Goal: Navigation & Orientation: Find specific page/section

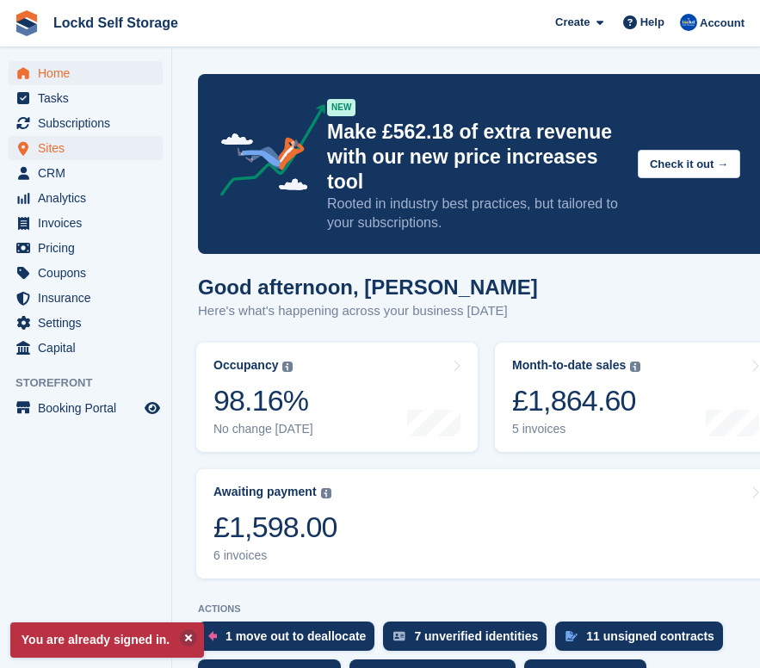
click at [59, 150] on span "Sites" at bounding box center [89, 148] width 103 height 24
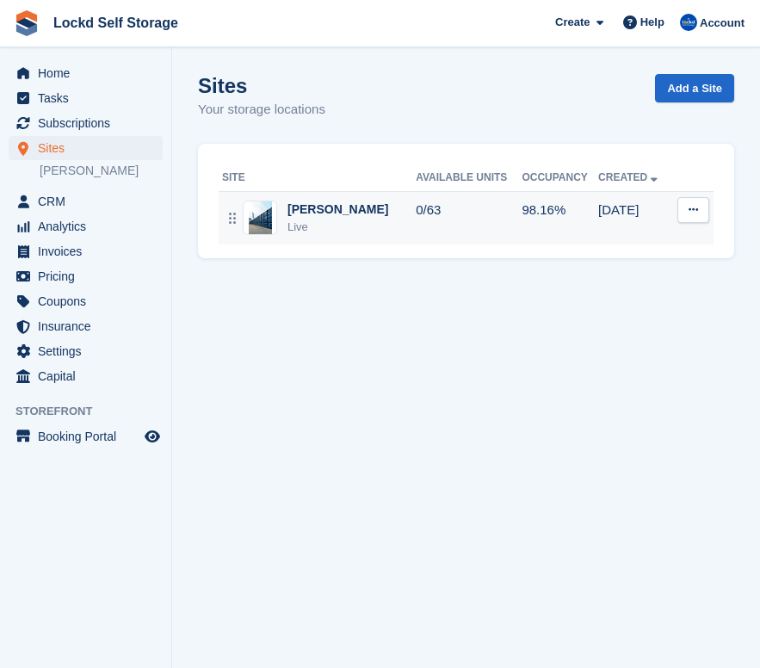
click at [355, 218] on div "Horley Live" at bounding box center [319, 218] width 194 height 35
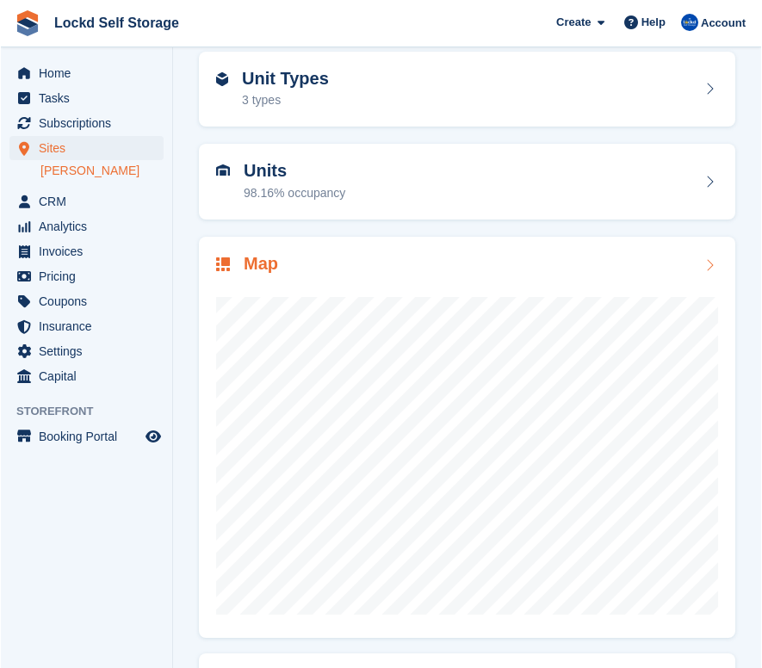
scroll to position [102, 0]
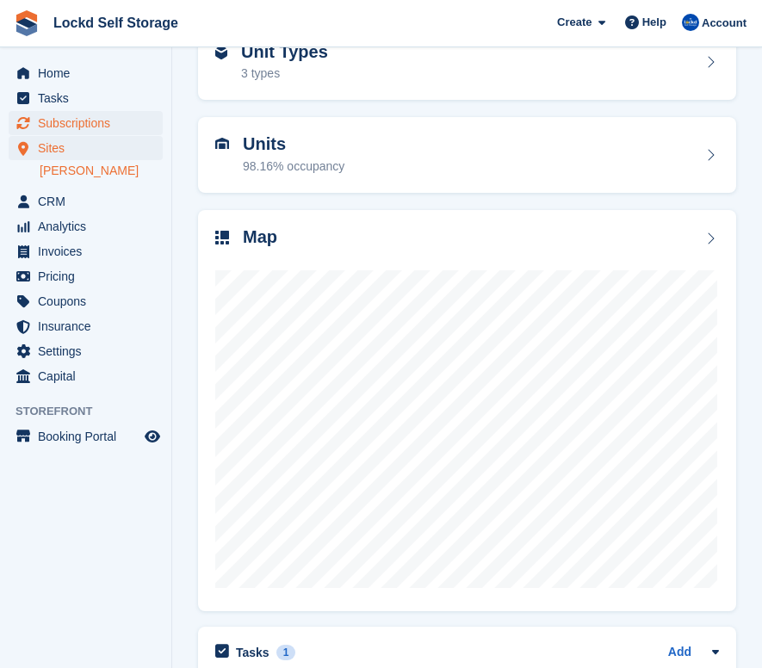
click at [66, 120] on span "Subscriptions" at bounding box center [89, 123] width 103 height 24
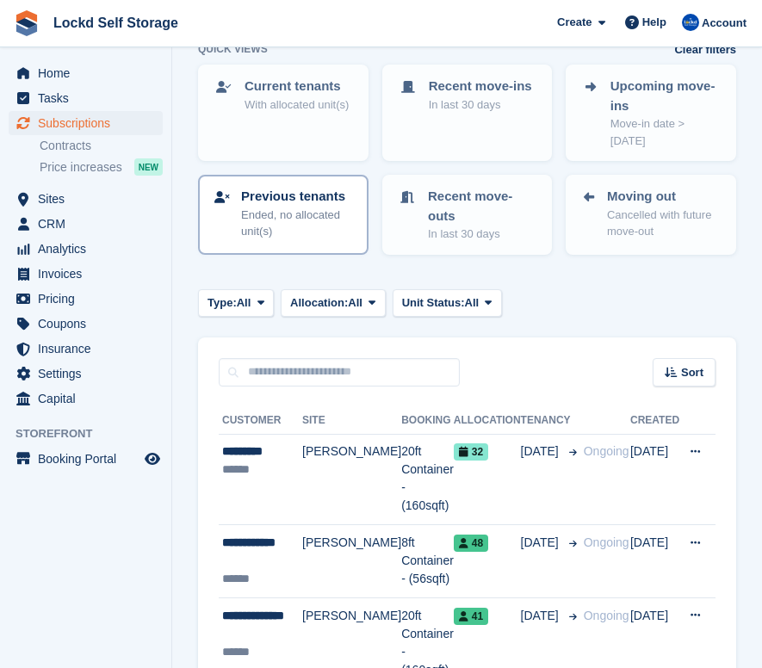
scroll to position [143, 0]
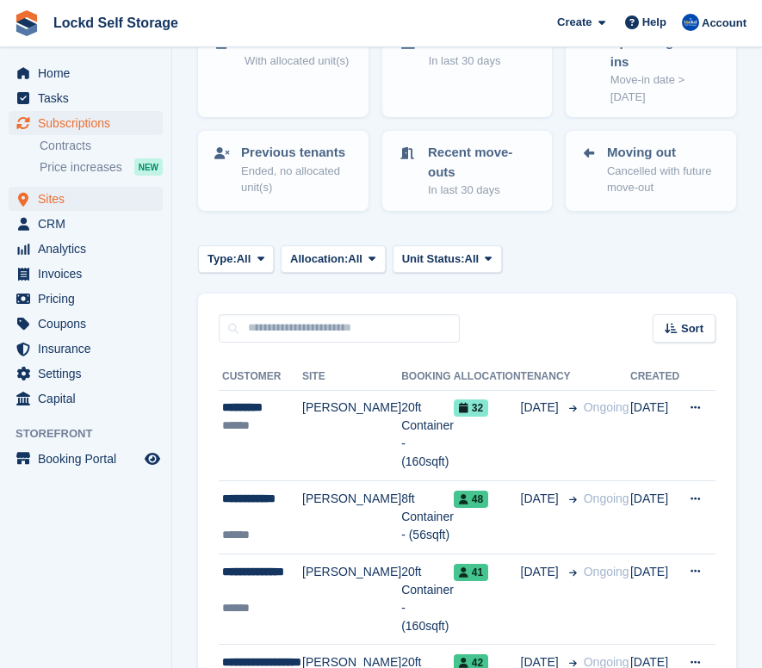
click at [65, 202] on span "Sites" at bounding box center [89, 199] width 103 height 24
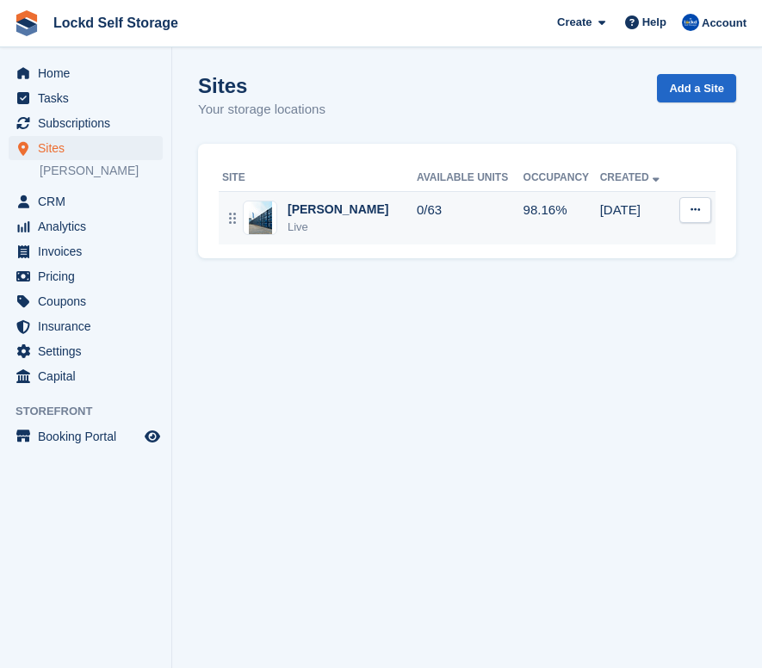
click at [417, 222] on td "0/63" at bounding box center [470, 217] width 107 height 53
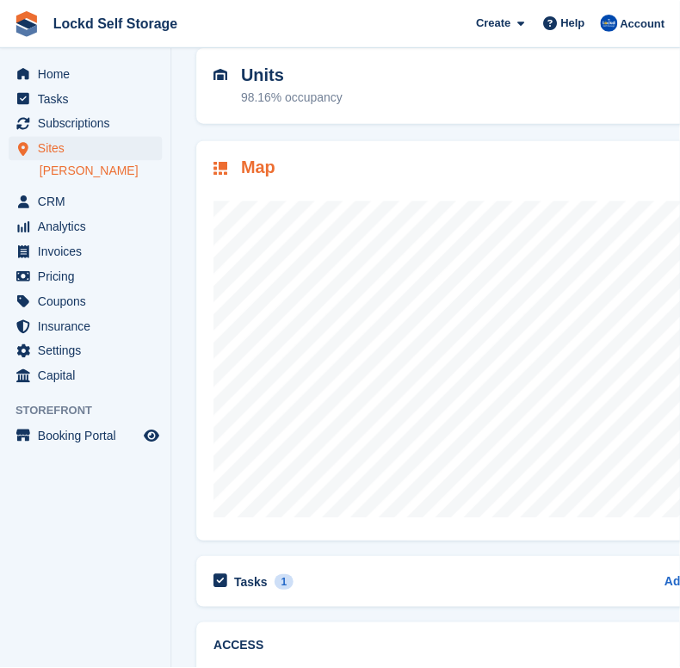
scroll to position [193, 1]
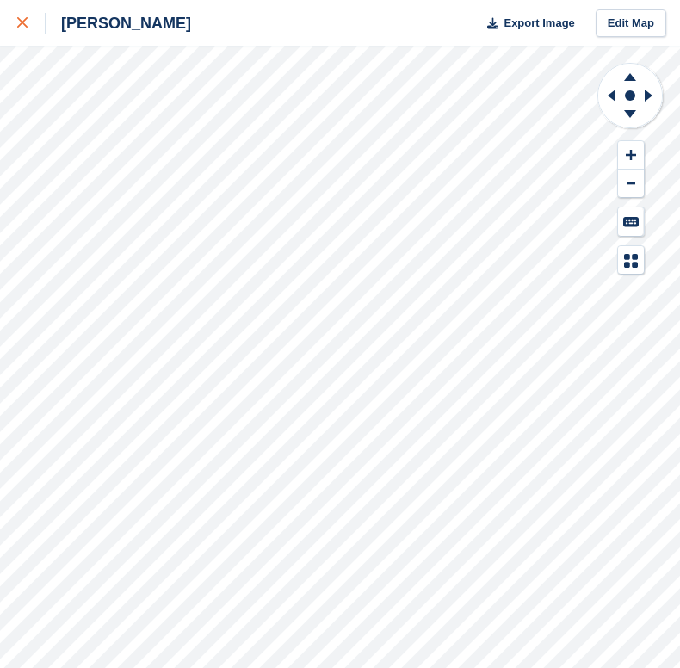
click at [23, 25] on icon at bounding box center [22, 22] width 10 height 10
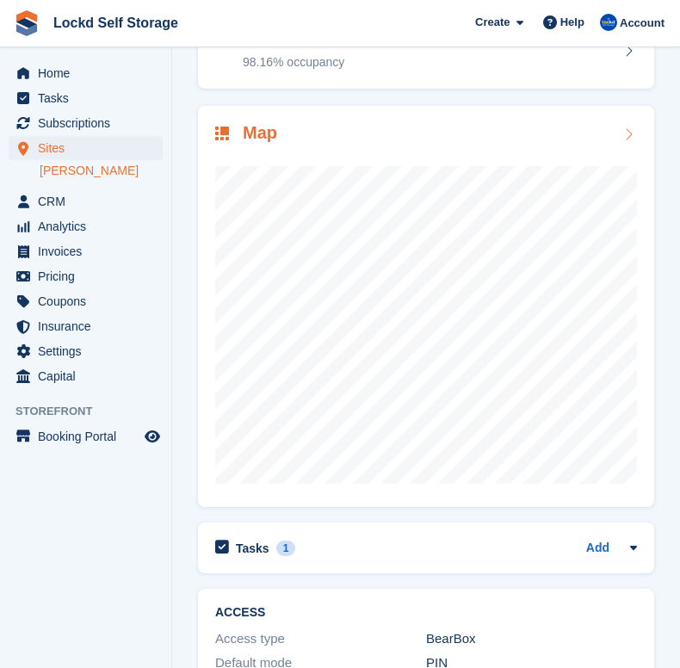
scroll to position [207, 0]
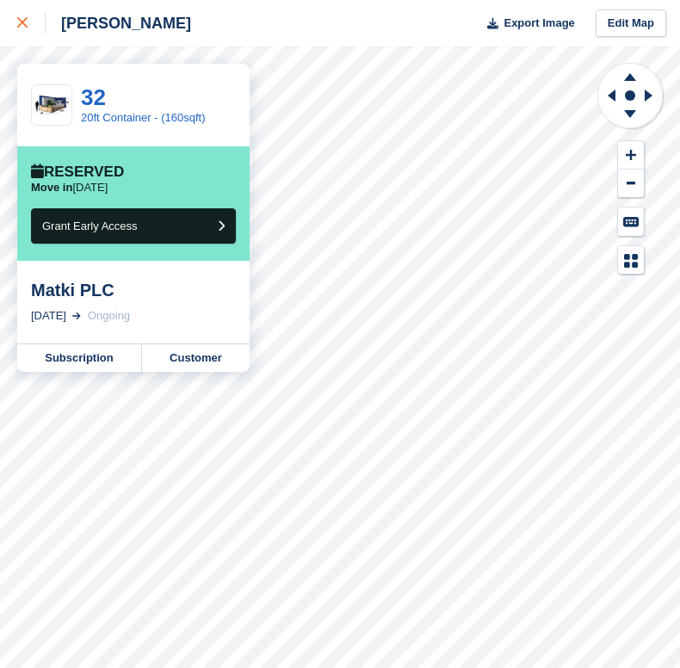
click at [23, 21] on icon at bounding box center [22, 22] width 10 height 10
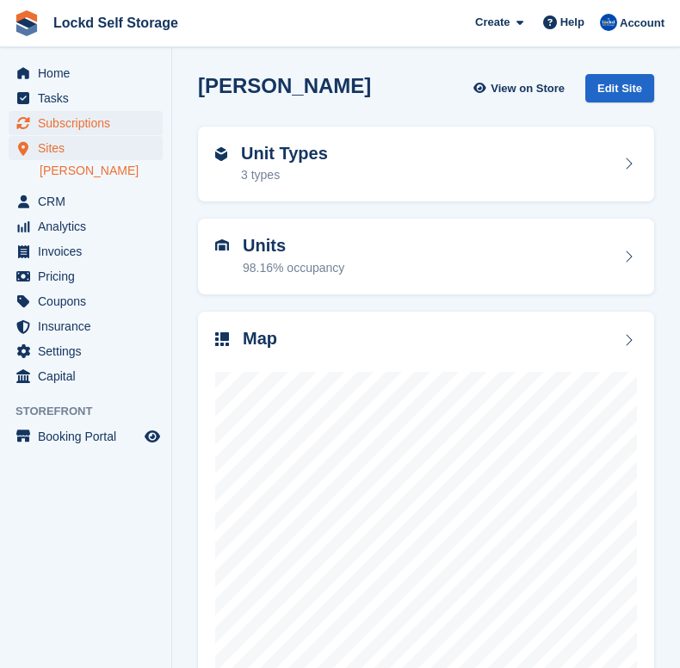
click at [106, 119] on span "Subscriptions" at bounding box center [89, 123] width 103 height 24
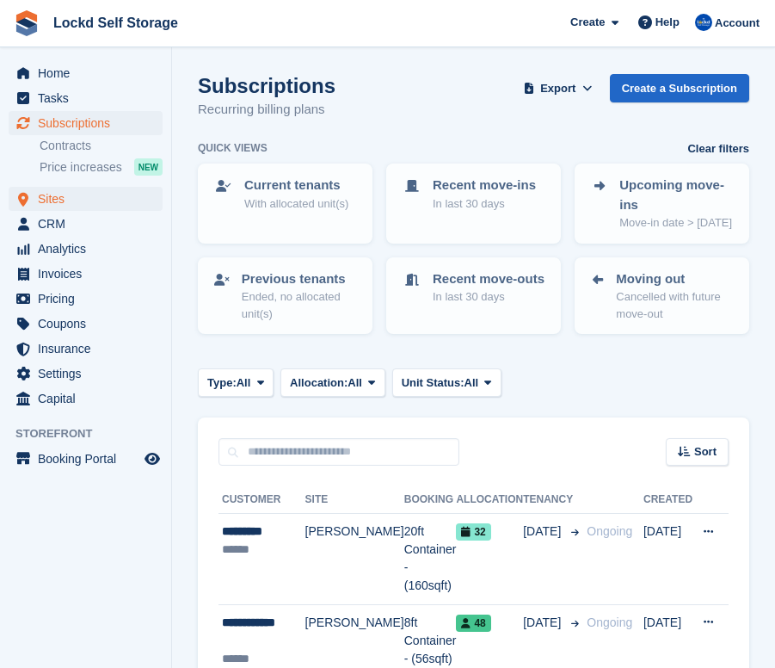
click at [50, 204] on span "Sites" at bounding box center [89, 199] width 103 height 24
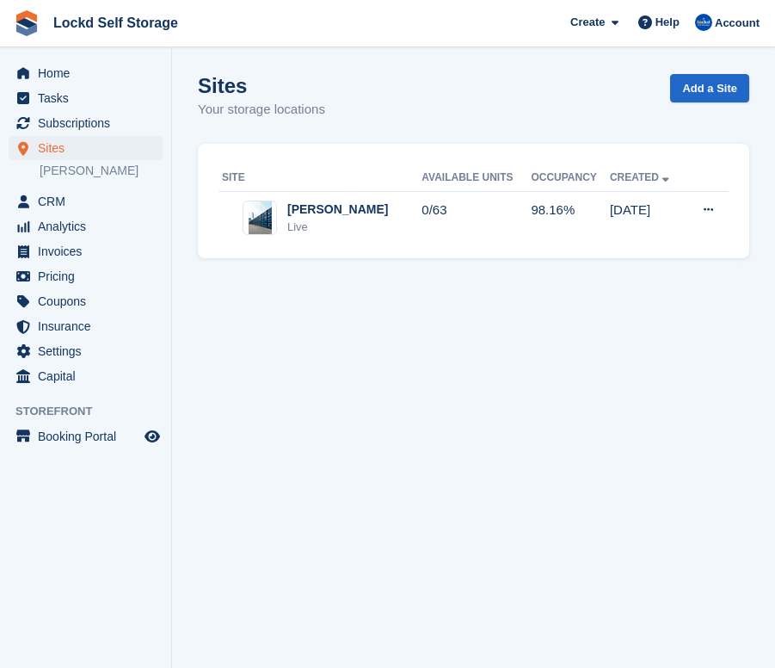
drag, startPoint x: 367, startPoint y: 107, endPoint x: 193, endPoint y: 83, distance: 175.4
click at [193, 83] on section "Sites Your storage locations Add a Site Site Available Units Occupancy Created …" at bounding box center [473, 334] width 603 height 668
click at [348, 97] on div "Sites Your storage locations Add a Site" at bounding box center [474, 107] width 552 height 66
drag, startPoint x: 337, startPoint y: 113, endPoint x: 185, endPoint y: 86, distance: 154.7
click at [185, 85] on section "Sites Your storage locations Add a Site Site Available Units Occupancy Created …" at bounding box center [473, 334] width 603 height 668
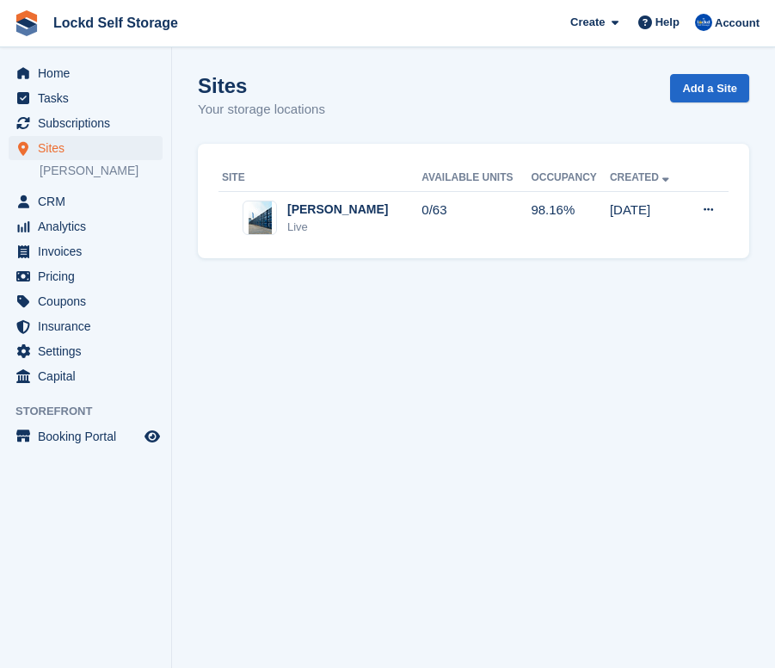
click at [299, 96] on h1 "Sites" at bounding box center [261, 85] width 127 height 23
drag, startPoint x: 330, startPoint y: 108, endPoint x: 200, endPoint y: 62, distance: 138.0
click at [200, 62] on section "Sites Your storage locations Add a Site Site Available Units Occupancy Created …" at bounding box center [473, 334] width 603 height 668
click at [267, 77] on h1 "Sites" at bounding box center [261, 85] width 127 height 23
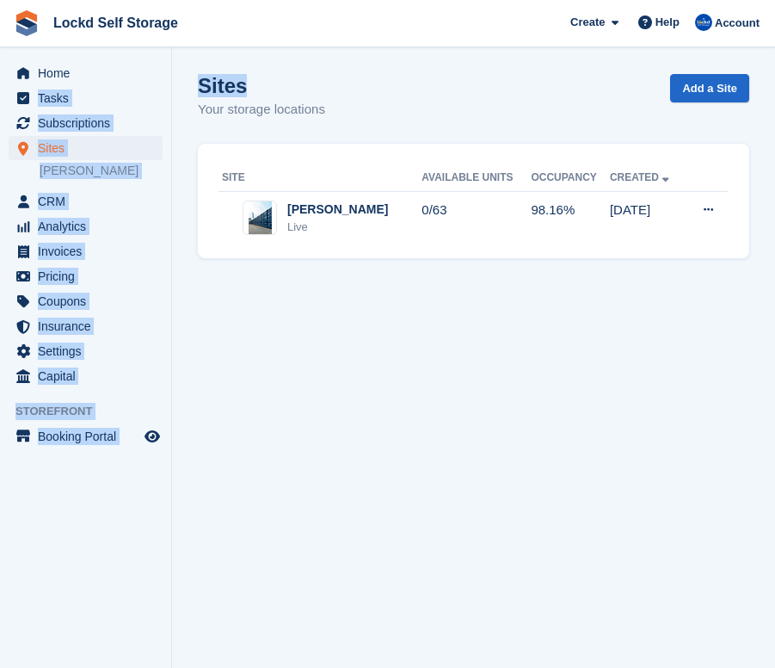
drag, startPoint x: 250, startPoint y: 82, endPoint x: 168, endPoint y: 80, distance: 81.8
click at [168, 80] on div "Home Tasks Subscriptions Subscriptions Subscriptions Contracts Price increases …" at bounding box center [387, 334] width 775 height 668
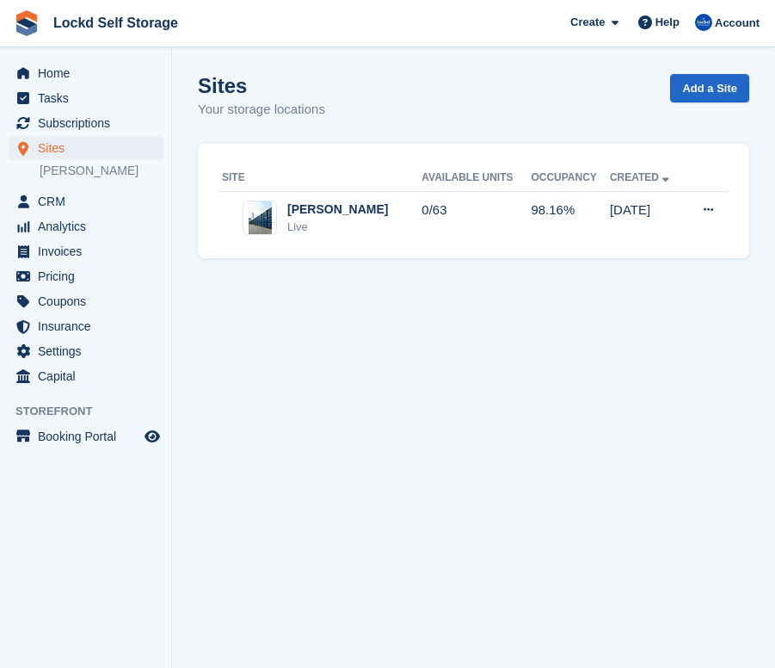
click at [245, 89] on h1 "Sites" at bounding box center [261, 85] width 127 height 23
drag, startPoint x: 340, startPoint y: 108, endPoint x: 203, endPoint y: 87, distance: 138.5
click at [203, 87] on div "Sites Your storage locations Add a Site" at bounding box center [474, 107] width 552 height 66
click at [308, 98] on div "Sites Your storage locations" at bounding box center [261, 97] width 127 height 46
drag, startPoint x: 340, startPoint y: 110, endPoint x: 200, endPoint y: 83, distance: 142.8
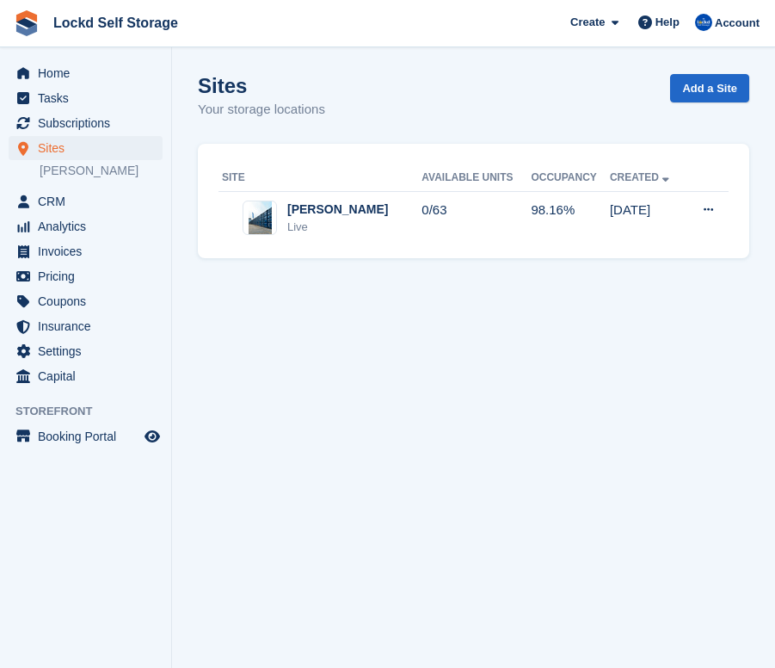
click at [199, 83] on div "Sites Your storage locations Add a Site" at bounding box center [474, 107] width 552 height 66
click at [345, 108] on div "Sites Your storage locations Add a Site" at bounding box center [474, 107] width 552 height 66
click at [460, 140] on section "Sites Your storage locations Add a Site Site Available Units Occupancy Created …" at bounding box center [472, 334] width 601 height 668
drag, startPoint x: 345, startPoint y: 104, endPoint x: 189, endPoint y: 77, distance: 158.2
click at [189, 77] on section "Sites Your storage locations Add a Site Site Available Units Occupancy Created …" at bounding box center [472, 334] width 601 height 668
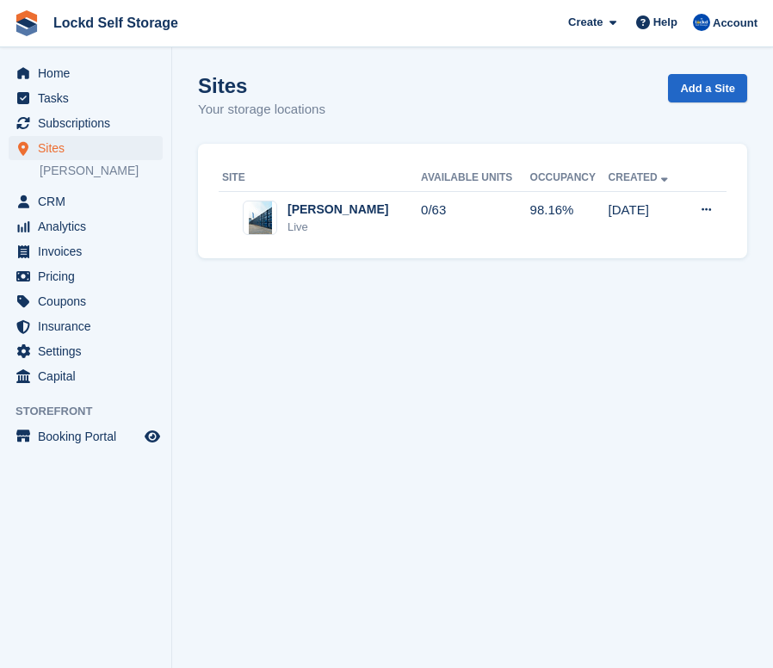
click at [298, 77] on h1 "Sites" at bounding box center [261, 85] width 127 height 23
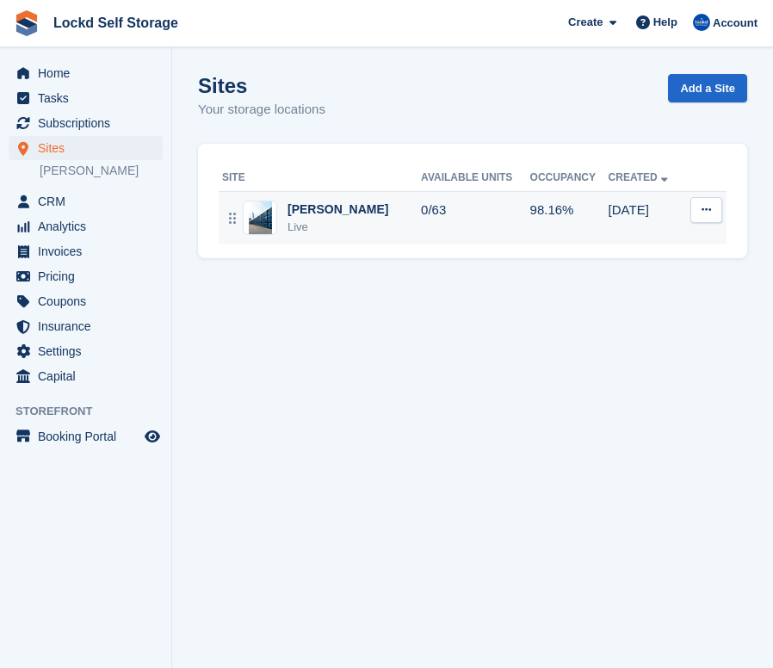
click at [421, 219] on td "0/63" at bounding box center [475, 217] width 108 height 53
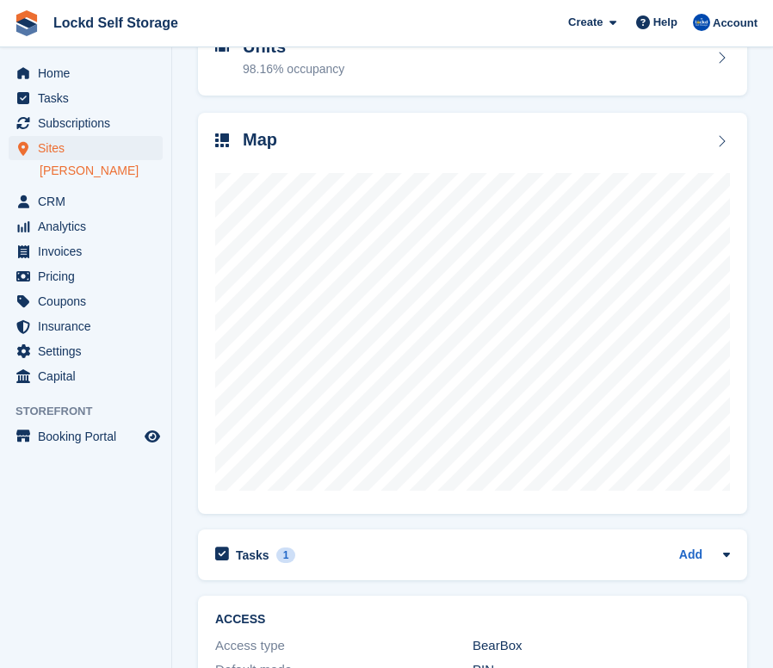
scroll to position [201, 0]
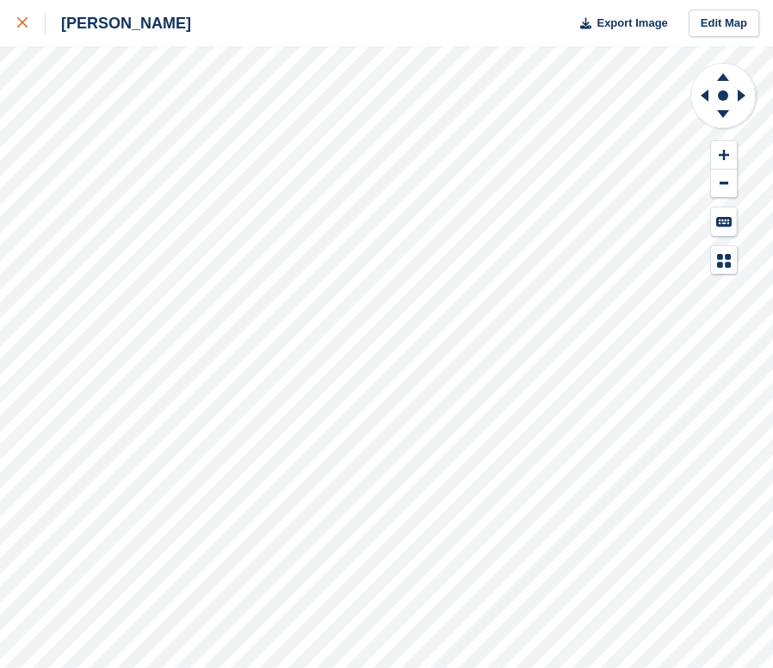
click at [8, 23] on link at bounding box center [23, 23] width 46 height 46
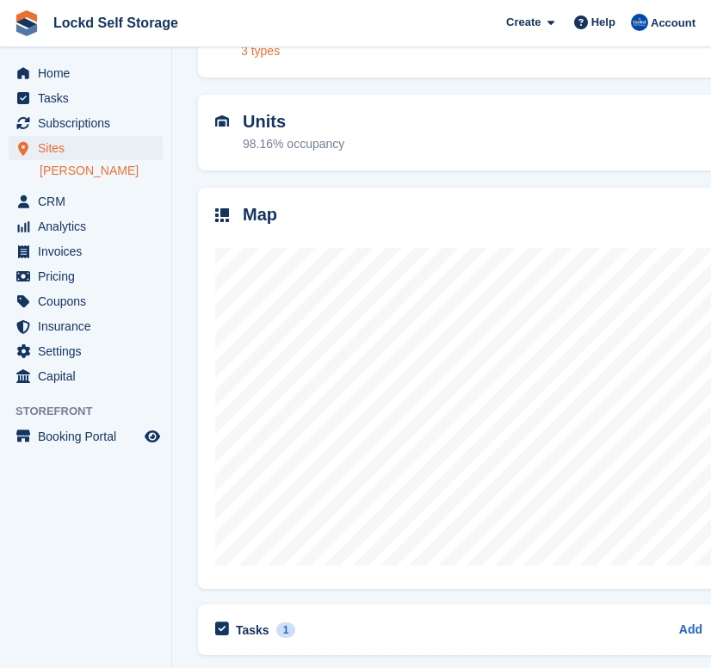
scroll to position [136, 0]
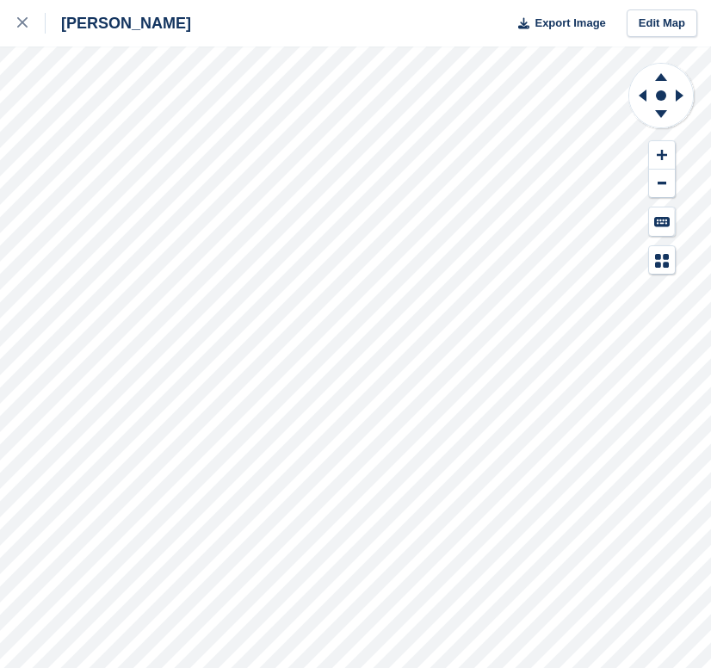
click at [194, 102] on div "Horley Export Image Edit Map" at bounding box center [355, 334] width 711 height 668
click at [177, 360] on div "Horley Export Image Edit Map" at bounding box center [355, 334] width 711 height 668
click at [22, 32] on div at bounding box center [31, 23] width 28 height 21
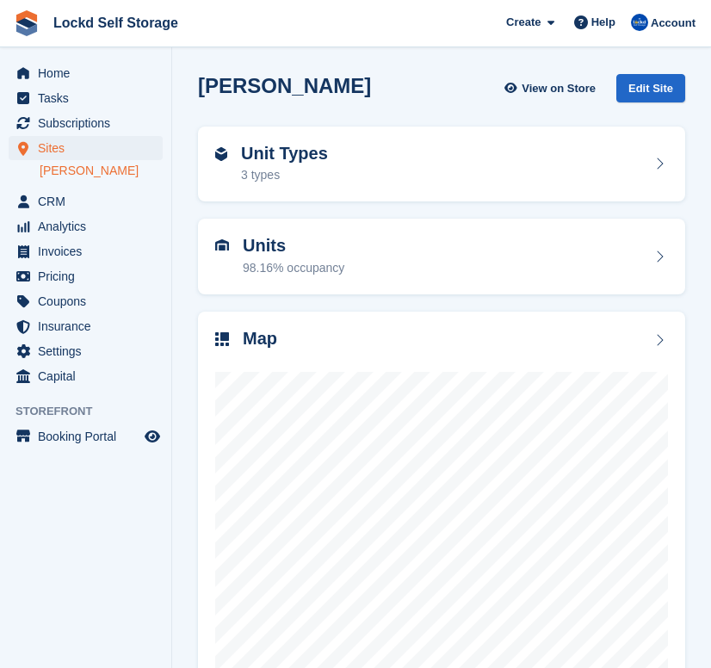
click at [702, 183] on section "Horley View on Store Edit Site Unit Types 3 types Units 98.16% occupancy Map" at bounding box center [441, 615] width 539 height 1231
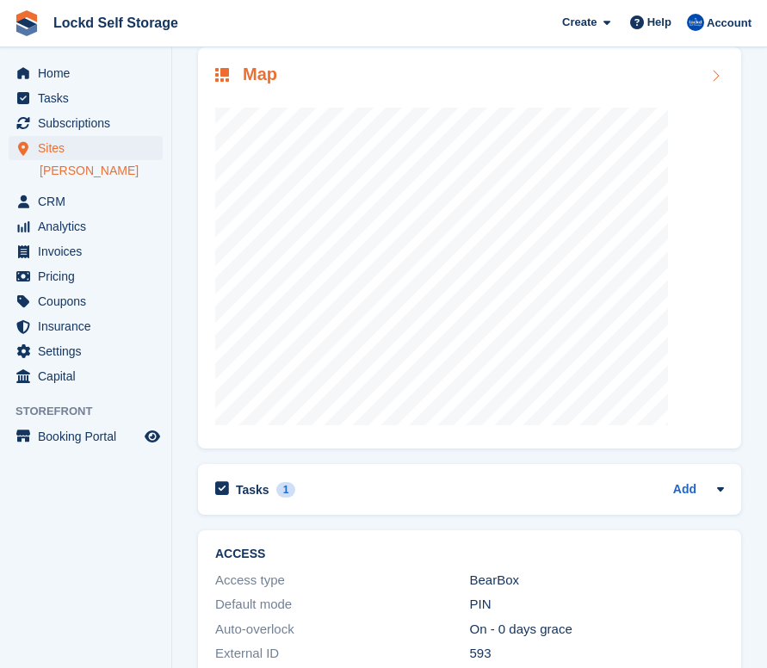
scroll to position [289, 0]
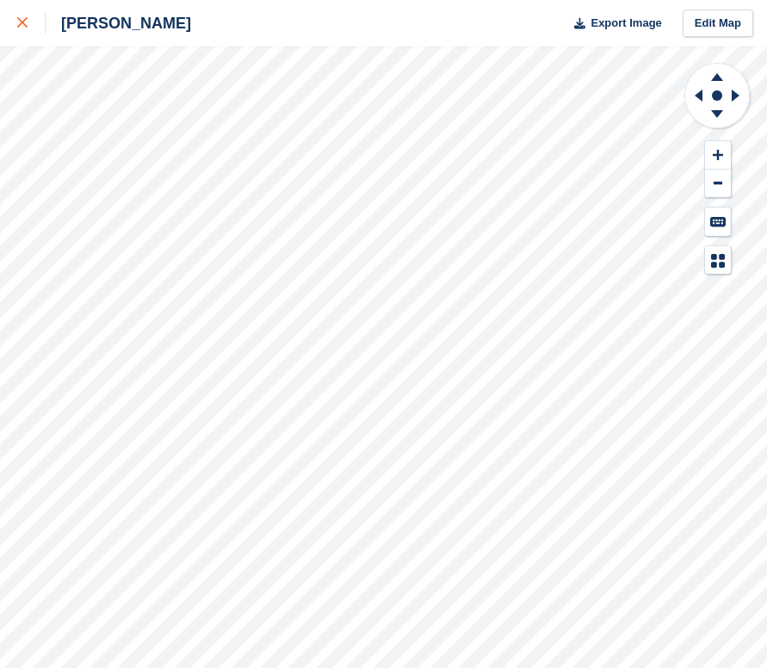
click at [22, 22] on icon at bounding box center [22, 22] width 10 height 10
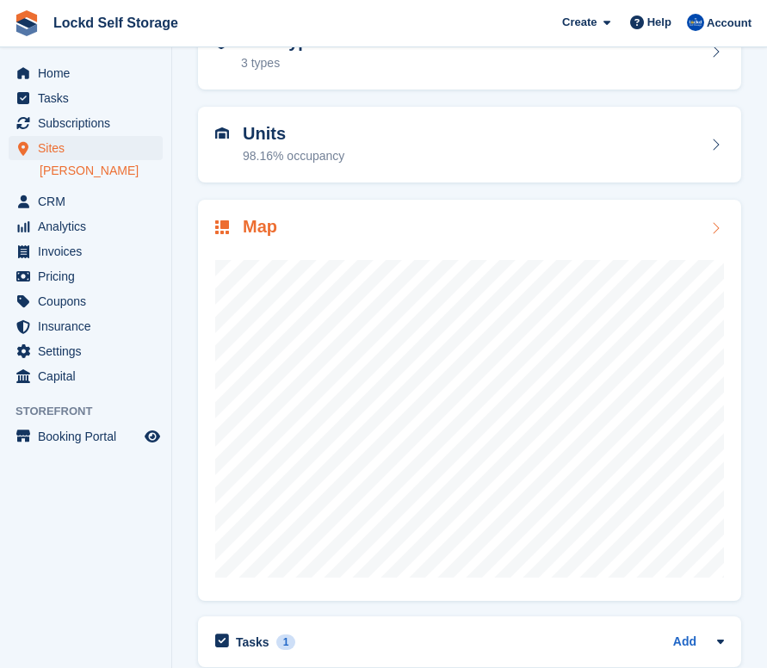
scroll to position [111, 0]
